Goal: Task Accomplishment & Management: Complete application form

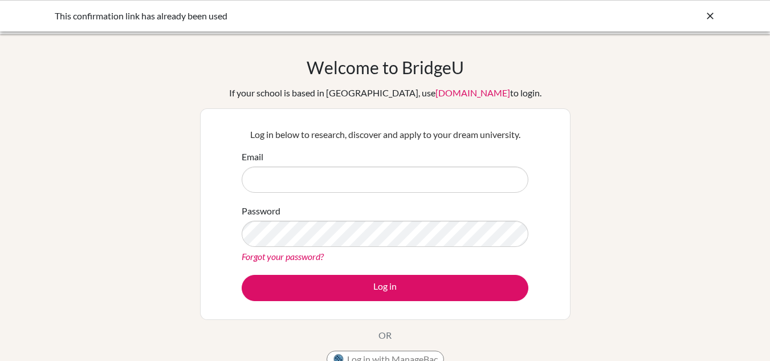
click at [400, 187] on input "Email" at bounding box center [385, 179] width 287 height 26
type input "[EMAIL_ADDRESS][DOMAIN_NAME]"
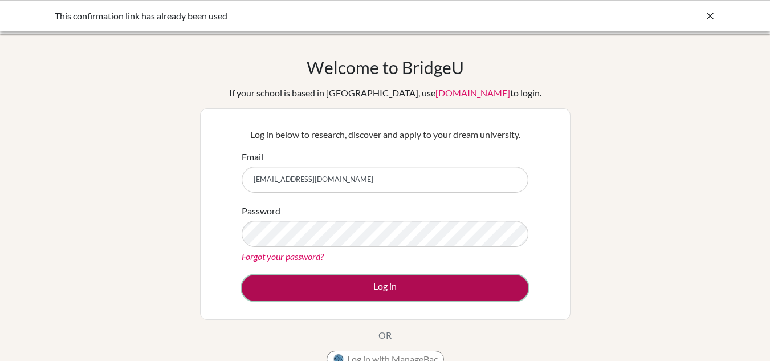
click at [373, 282] on button "Log in" at bounding box center [385, 288] width 287 height 26
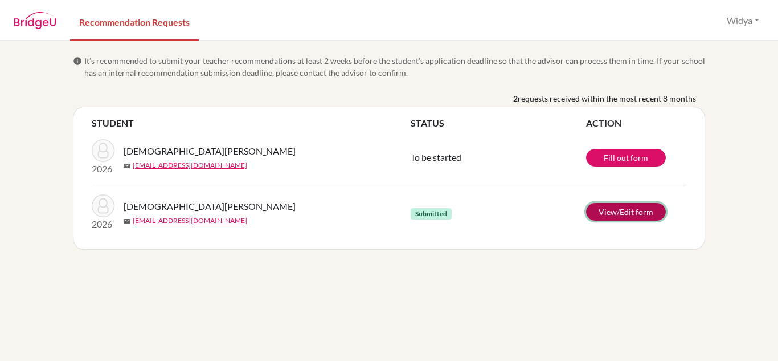
click at [618, 209] on link "View/Edit form" at bounding box center [626, 212] width 80 height 18
click at [746, 22] on button "Widya" at bounding box center [743, 21] width 43 height 22
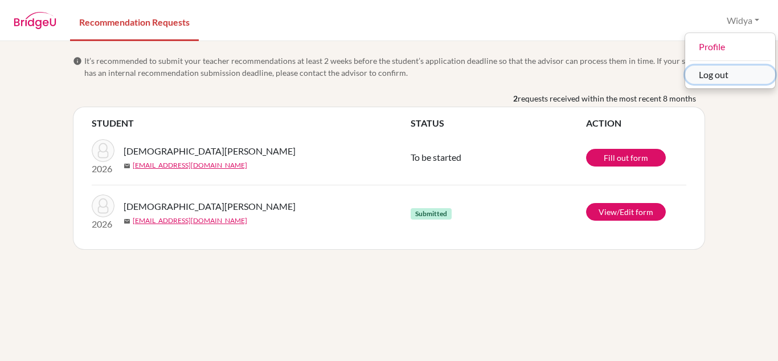
click at [721, 80] on button "Log out" at bounding box center [731, 75] width 90 height 18
